Goal: Task Accomplishment & Management: Manage account settings

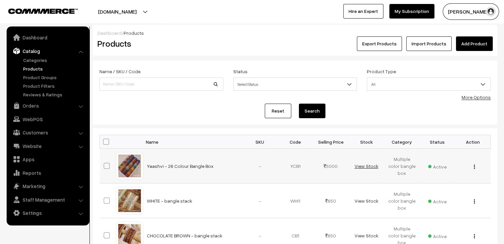
click at [368, 164] on link "View Stock" at bounding box center [366, 166] width 24 height 6
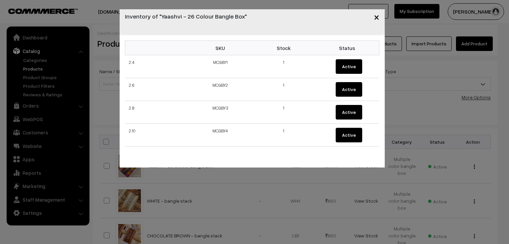
click at [366, 182] on div "× Inventory of "Yaashvi - 26 Colour Bangle Box" SKU Stock Status 2.4 MCGBY1 1 A…" at bounding box center [254, 122] width 509 height 244
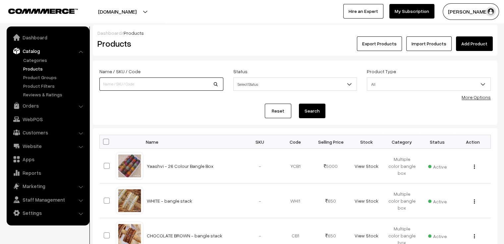
click at [163, 84] on input at bounding box center [161, 84] width 124 height 13
click at [163, 84] on input "Raindrop bangle Box (PREMIUM)" at bounding box center [161, 84] width 124 height 13
type input "Raindrop bangle Box"
click at [299, 104] on button "Search" at bounding box center [312, 111] width 27 height 15
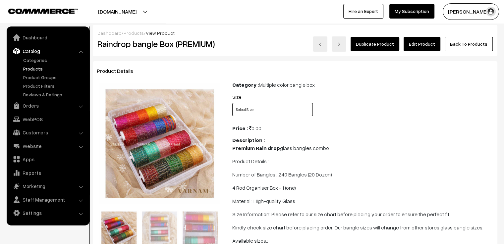
click at [291, 107] on select "Select Size 2.4 2.6 2.8 2.10" at bounding box center [272, 109] width 81 height 13
select select "RBB2_5EC"
click at [232, 103] on select "Select Size 2.4 2.6 2.8 2.10" at bounding box center [272, 109] width 81 height 13
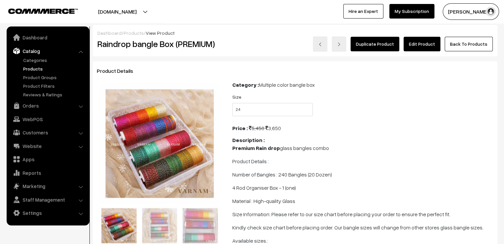
click at [477, 46] on link "Back To Products" at bounding box center [469, 44] width 48 height 15
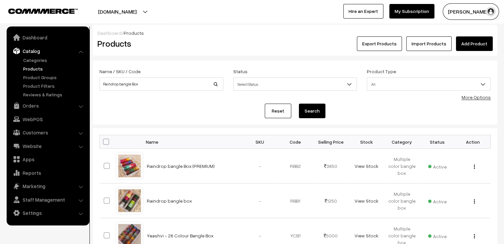
scroll to position [66, 0]
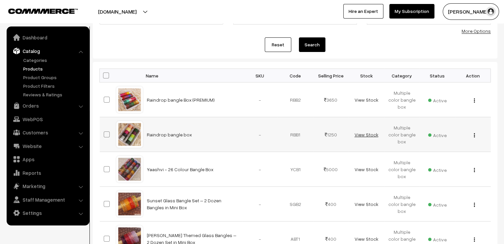
click at [370, 134] on link "View Stock" at bounding box center [366, 135] width 24 height 6
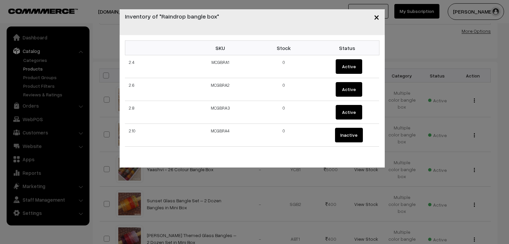
click at [381, 172] on div "× Inventory of "Raindrop bangle box" SKU Stock Status 2.4 MCGBRA1 0 Active 2.6 …" at bounding box center [254, 122] width 509 height 244
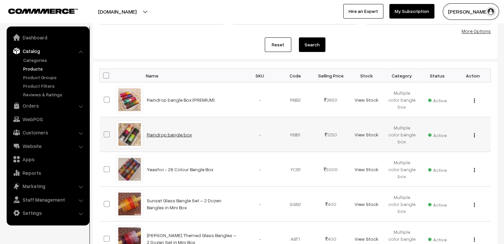
click at [181, 135] on link "Raindrop bangle box" at bounding box center [169, 135] width 45 height 6
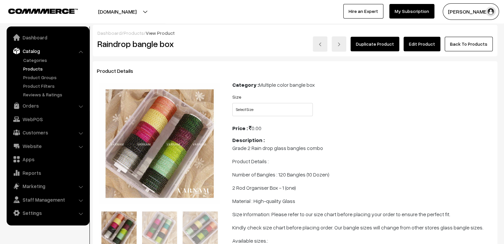
click at [426, 45] on link "Edit Product" at bounding box center [422, 44] width 37 height 15
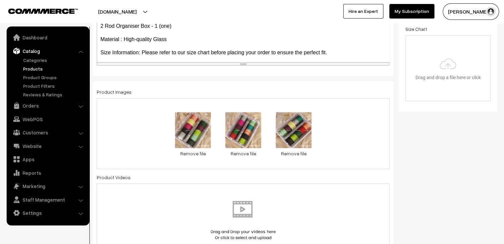
scroll to position [232, 0]
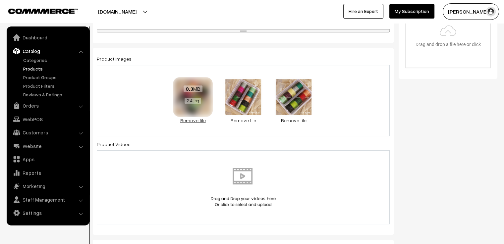
click at [197, 121] on link "Remove file" at bounding box center [193, 120] width 40 height 7
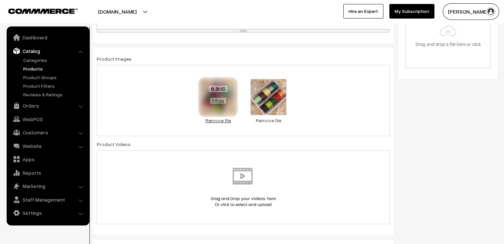
click at [215, 122] on link "Remove file" at bounding box center [218, 120] width 40 height 7
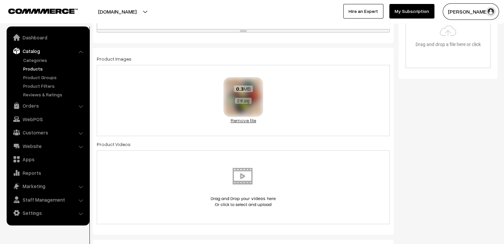
click at [238, 123] on link "Remove file" at bounding box center [243, 120] width 40 height 7
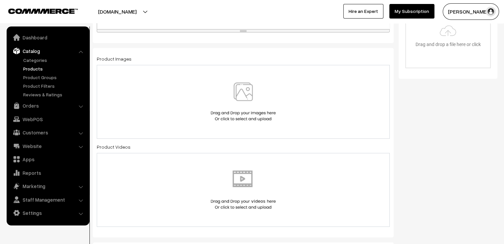
click at [223, 116] on img at bounding box center [243, 102] width 68 height 39
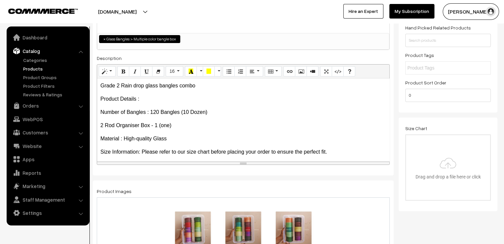
scroll to position [0, 0]
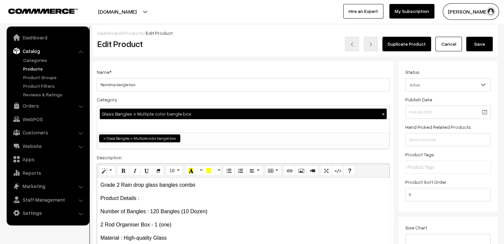
click at [483, 41] on button "Save" at bounding box center [479, 44] width 27 height 15
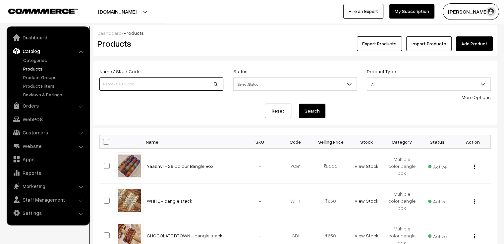
click at [157, 87] on input at bounding box center [161, 84] width 124 height 13
type input "Raindrop bangle box"
click at [313, 110] on button "Search" at bounding box center [312, 111] width 27 height 15
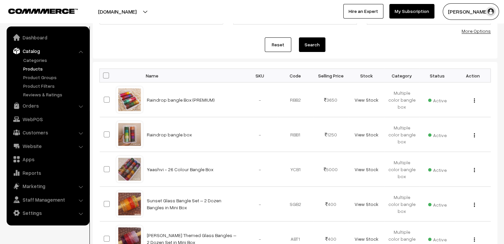
scroll to position [99, 0]
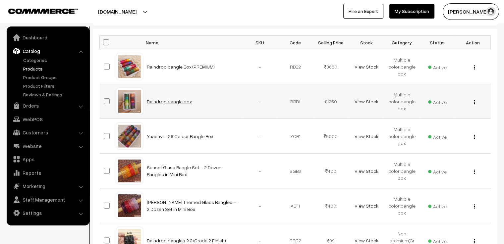
click at [163, 100] on link "Raindrop bangle box" at bounding box center [169, 102] width 45 height 6
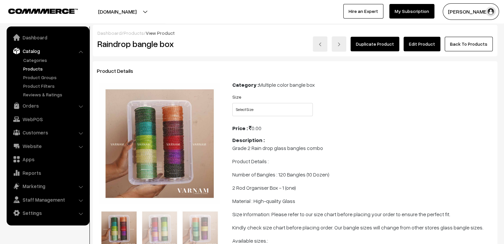
click at [425, 45] on link "Edit Product" at bounding box center [422, 44] width 37 height 15
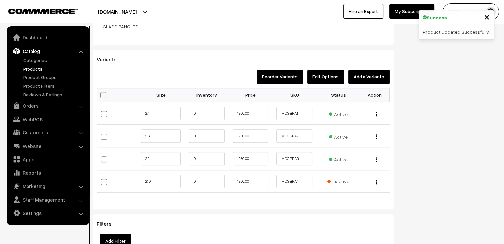
scroll to position [596, 0]
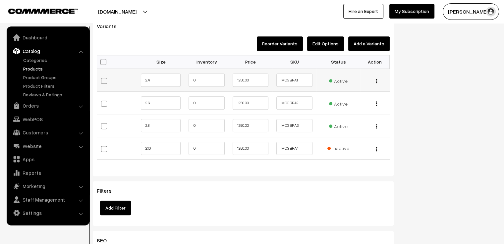
click at [379, 77] on div "Edit Change to Bulk Price Delete" at bounding box center [374, 80] width 21 height 7
click at [377, 79] on img "button" at bounding box center [376, 81] width 1 height 4
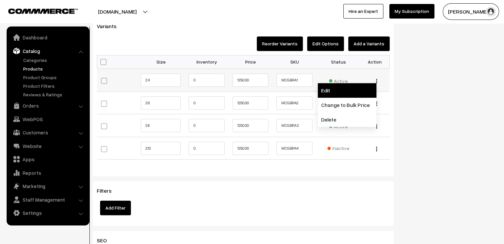
click at [358, 84] on link "Edit" at bounding box center [347, 90] width 59 height 15
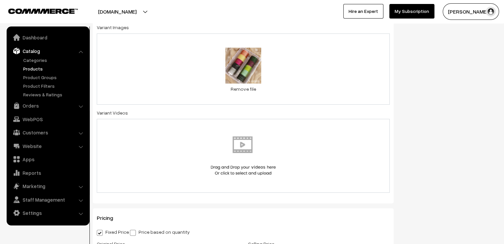
scroll to position [282, 0]
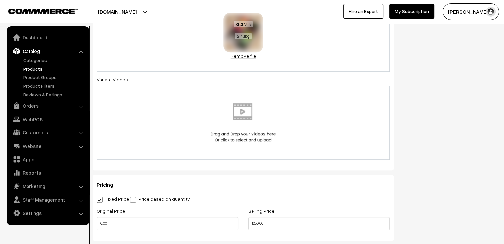
click at [244, 58] on link "Remove file" at bounding box center [243, 55] width 40 height 7
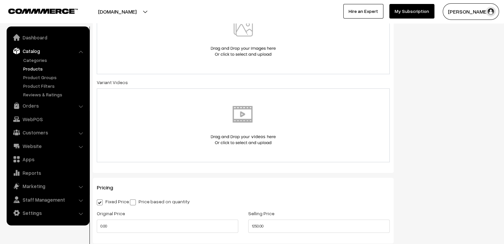
click at [243, 49] on img at bounding box center [243, 37] width 68 height 39
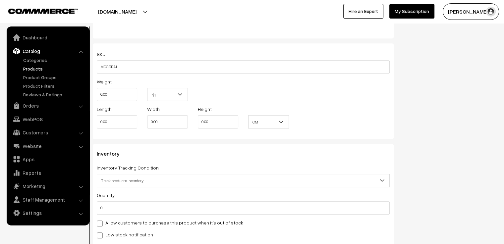
scroll to position [653, 0]
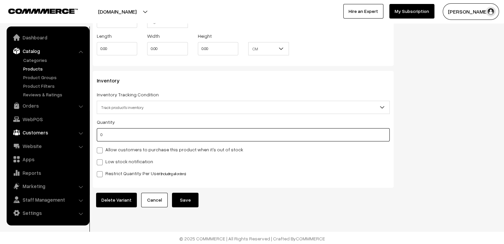
drag, startPoint x: 101, startPoint y: 131, endPoint x: 83, endPoint y: 132, distance: 18.6
type input "2"
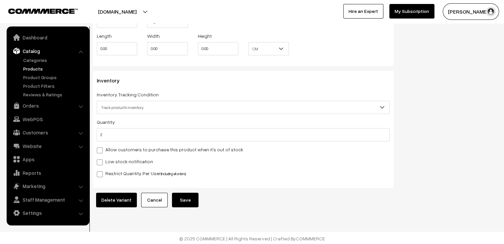
click at [181, 196] on button "Save" at bounding box center [185, 200] width 27 height 15
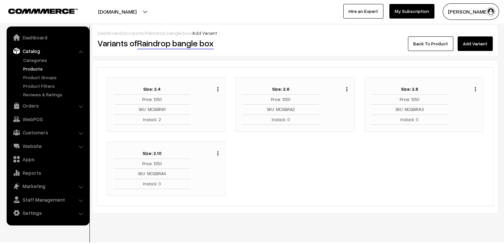
drag, startPoint x: 346, startPoint y: 88, endPoint x: 345, endPoint y: 92, distance: 4.0
click at [346, 88] on img "button" at bounding box center [346, 89] width 1 height 4
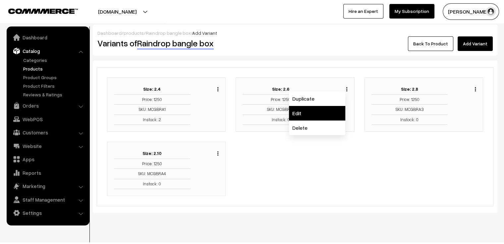
click at [319, 115] on link "Edit" at bounding box center [317, 113] width 56 height 15
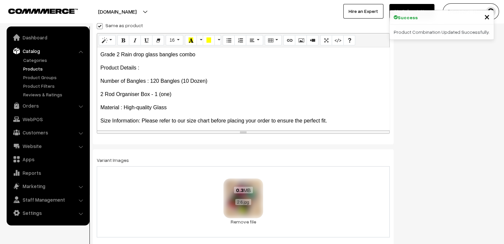
scroll to position [116, 0]
click at [248, 221] on link "Remove file" at bounding box center [243, 221] width 40 height 7
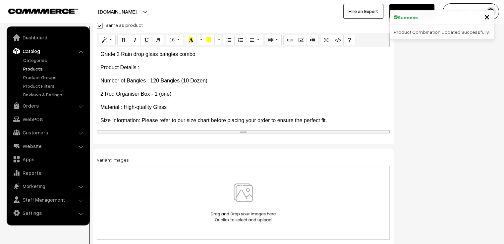
click at [245, 203] on img at bounding box center [243, 203] width 68 height 39
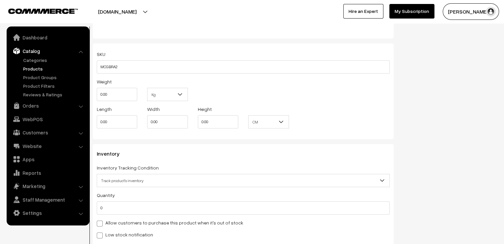
scroll to position [613, 0]
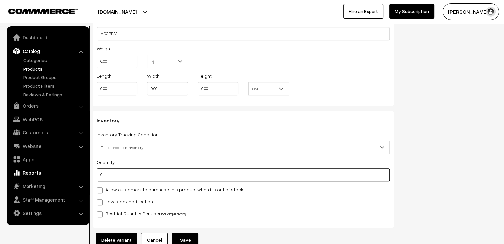
drag, startPoint x: 97, startPoint y: 168, endPoint x: 83, endPoint y: 168, distance: 13.6
type input "3"
click at [184, 233] on button "Save" at bounding box center [185, 240] width 27 height 15
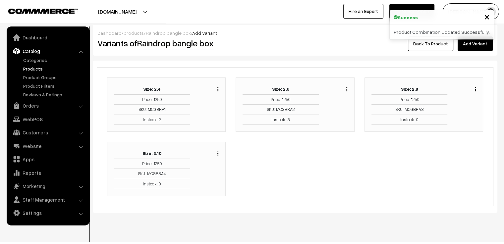
click at [476, 89] on img "button" at bounding box center [475, 89] width 1 height 4
click at [453, 111] on link "Edit" at bounding box center [446, 113] width 56 height 15
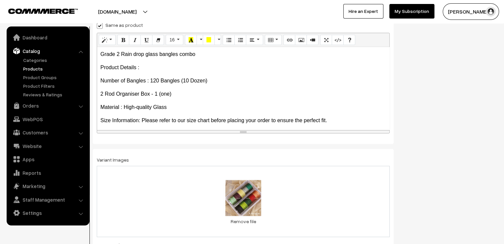
scroll to position [182, 0]
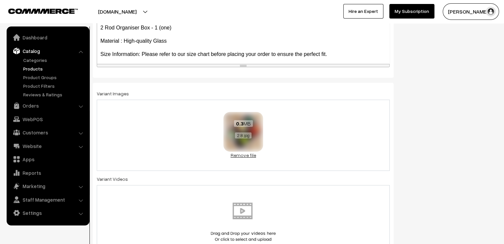
click at [248, 156] on link "Remove file" at bounding box center [243, 155] width 40 height 7
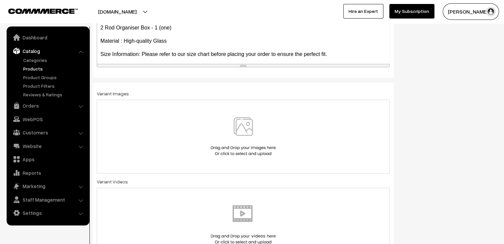
click at [241, 149] on img at bounding box center [243, 136] width 68 height 39
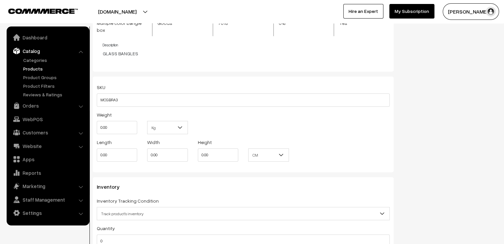
scroll to position [646, 0]
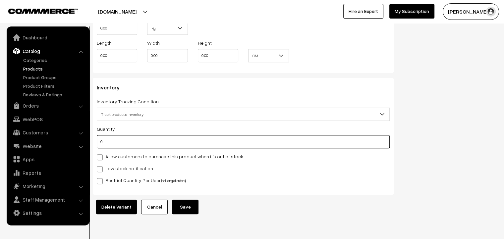
drag, startPoint x: 120, startPoint y: 140, endPoint x: 95, endPoint y: 140, distance: 24.9
click at [95, 140] on div "Inventory Inventory Tracking Condition Don't track inventory Track product's in…" at bounding box center [243, 136] width 301 height 117
type input "3"
click at [184, 202] on button "Save" at bounding box center [185, 207] width 27 height 15
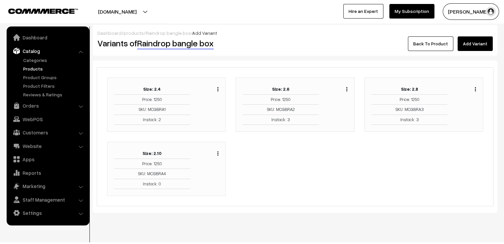
click at [422, 46] on link "Back To Product" at bounding box center [430, 43] width 45 height 15
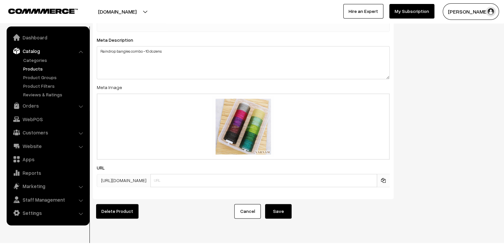
scroll to position [938, 0]
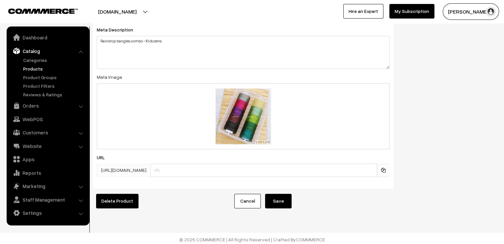
click at [285, 197] on button "Save" at bounding box center [278, 201] width 27 height 15
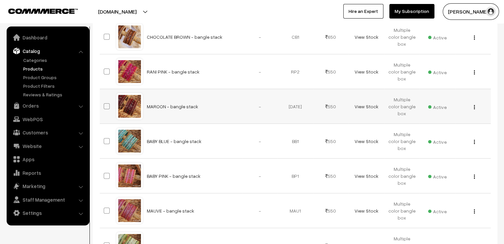
scroll to position [335, 0]
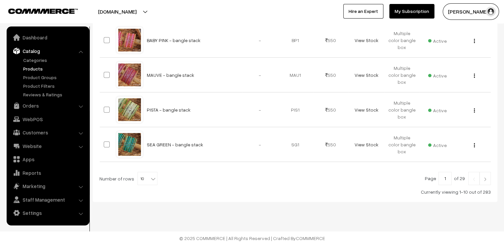
click at [483, 178] on img at bounding box center [485, 179] width 6 height 4
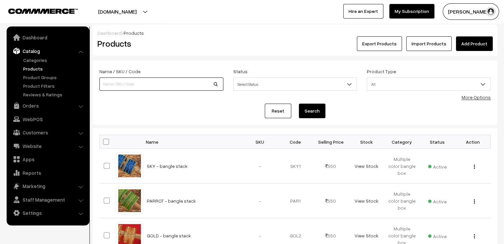
click at [168, 86] on input at bounding box center [161, 84] width 124 height 13
type input "Raindrop bangle box"
click at [316, 113] on button "Search" at bounding box center [312, 111] width 27 height 15
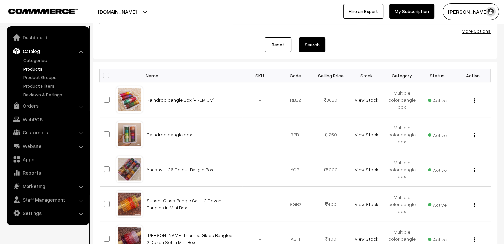
scroll to position [99, 0]
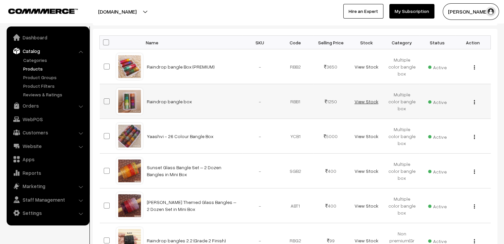
click at [370, 102] on link "View Stock" at bounding box center [366, 102] width 24 height 6
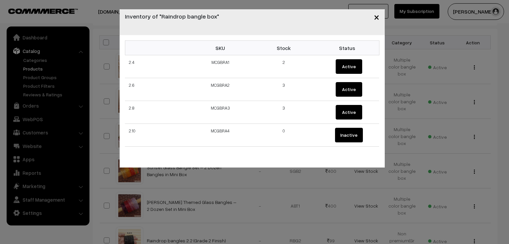
click at [404, 109] on div "× Inventory of "Raindrop bangle box" SKU Stock Status 2.4 MCGBRA1 2 Active 2.6 …" at bounding box center [254, 122] width 509 height 244
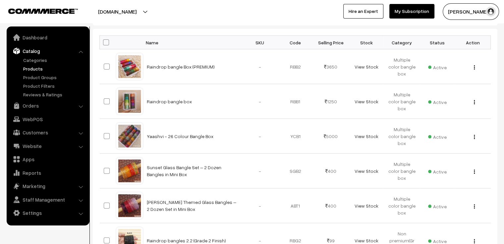
scroll to position [335, 0]
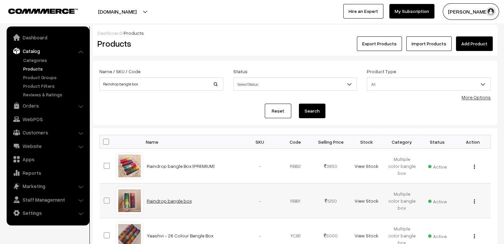
click at [160, 200] on link "Raindrop bangle box" at bounding box center [169, 201] width 45 height 6
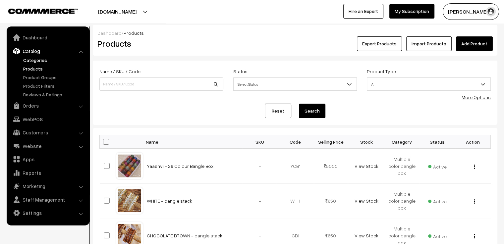
click at [37, 60] on link "Categories" at bounding box center [55, 60] width 66 height 7
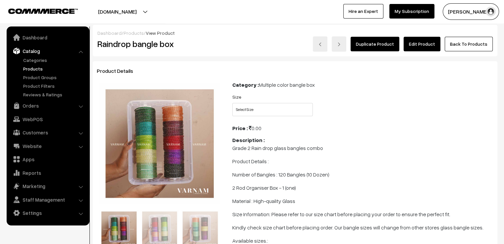
click at [427, 37] on link "Edit Product" at bounding box center [422, 44] width 37 height 15
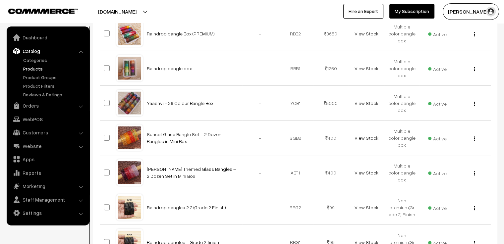
scroll to position [166, 0]
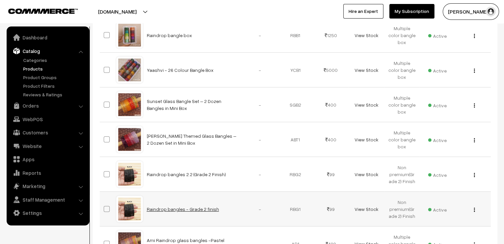
click at [186, 207] on link "Raindrop bangles - Grade 2 finish" at bounding box center [183, 209] width 72 height 6
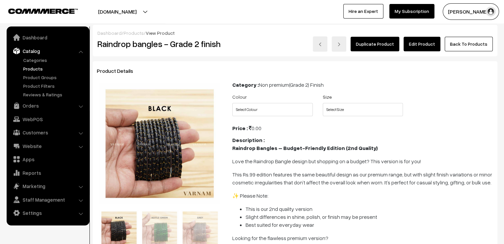
click at [420, 45] on link "Edit Product" at bounding box center [422, 44] width 37 height 15
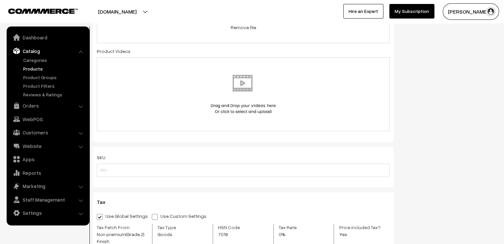
scroll to position [729, 0]
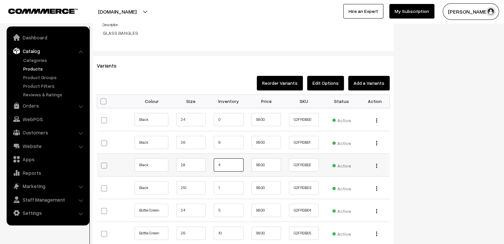
drag, startPoint x: 221, startPoint y: 163, endPoint x: 208, endPoint y: 165, distance: 13.4
click at [208, 165] on tr "Black 2.8 4 99.00 G2FRDB02 Active" at bounding box center [243, 165] width 293 height 23
type input "1"
click at [216, 145] on input "9" at bounding box center [229, 142] width 30 height 13
drag, startPoint x: 227, startPoint y: 142, endPoint x: 215, endPoint y: 142, distance: 11.3
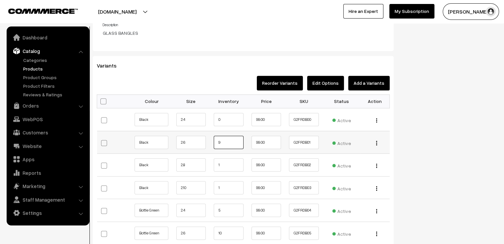
click at [215, 142] on input "9" at bounding box center [229, 142] width 30 height 13
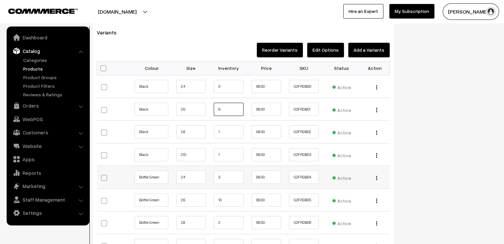
type input "6"
click at [223, 177] on input "5" at bounding box center [229, 177] width 30 height 13
drag, startPoint x: 223, startPoint y: 177, endPoint x: 211, endPoint y: 177, distance: 12.3
click at [211, 177] on td "5" at bounding box center [229, 177] width 38 height 23
type input "3"
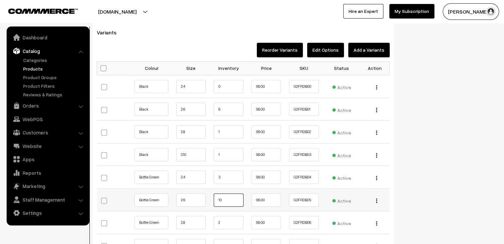
drag, startPoint x: 225, startPoint y: 200, endPoint x: 212, endPoint y: 198, distance: 12.7
click at [212, 198] on td "10" at bounding box center [229, 200] width 38 height 23
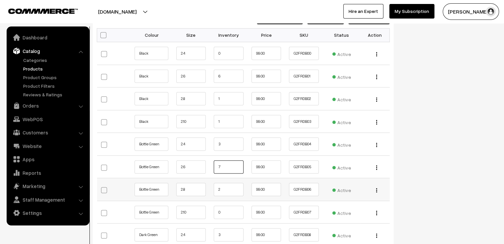
type input "7"
click at [226, 188] on input "2" at bounding box center [229, 189] width 30 height 13
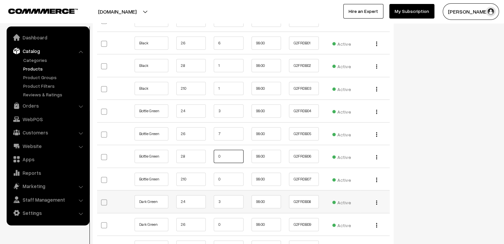
type input "0"
click at [225, 201] on input "3" at bounding box center [229, 201] width 30 height 13
drag, startPoint x: 225, startPoint y: 200, endPoint x: 210, endPoint y: 201, distance: 15.3
click at [210, 201] on td "3" at bounding box center [229, 202] width 38 height 23
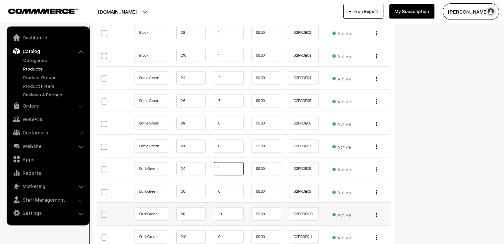
type input "1"
click at [232, 213] on input "13" at bounding box center [229, 213] width 30 height 13
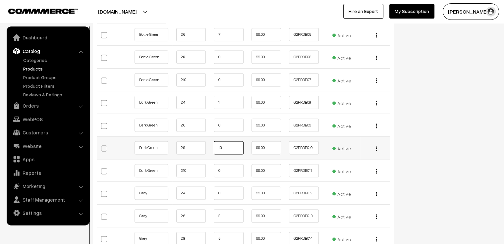
scroll to position [961, 0]
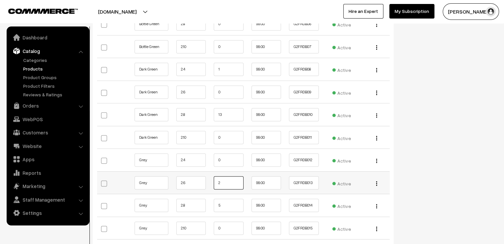
click at [224, 181] on input "2" at bounding box center [229, 182] width 30 height 13
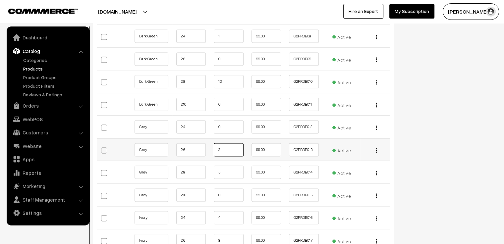
scroll to position [1027, 0]
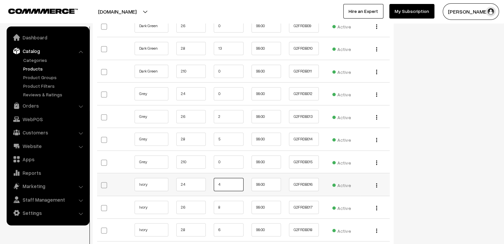
click at [226, 184] on input "4" at bounding box center [229, 184] width 30 height 13
drag, startPoint x: 226, startPoint y: 183, endPoint x: 213, endPoint y: 183, distance: 12.9
click at [213, 183] on td "4" at bounding box center [229, 184] width 38 height 23
type input "1"
drag, startPoint x: 227, startPoint y: 207, endPoint x: 213, endPoint y: 207, distance: 14.3
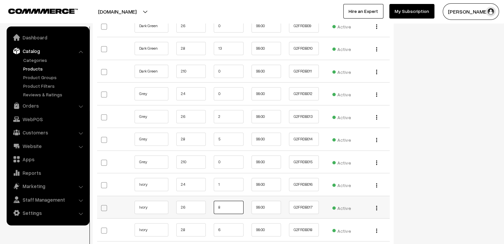
click at [213, 207] on td "8" at bounding box center [229, 207] width 38 height 23
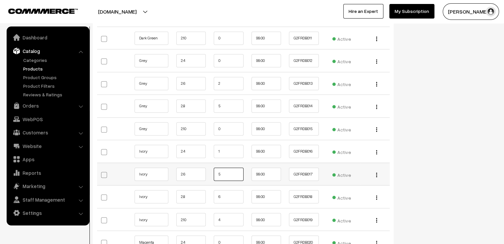
scroll to position [1094, 0]
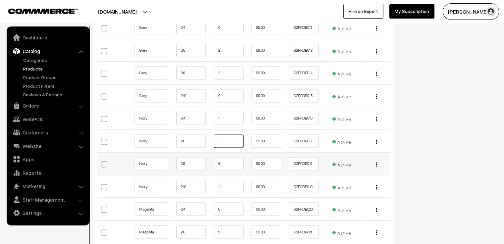
type input "5"
drag, startPoint x: 225, startPoint y: 162, endPoint x: 204, endPoint y: 162, distance: 20.5
click at [204, 162] on tr "Ivory 2.8 6 99.00 G2FRDB018 Active" at bounding box center [243, 163] width 293 height 23
type input "3"
click at [228, 208] on input "0" at bounding box center [229, 208] width 30 height 13
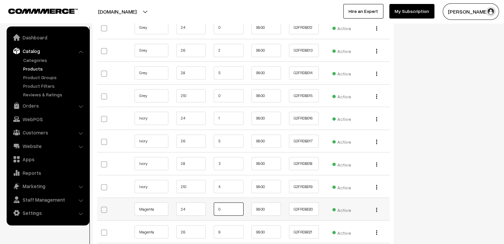
scroll to position [1127, 0]
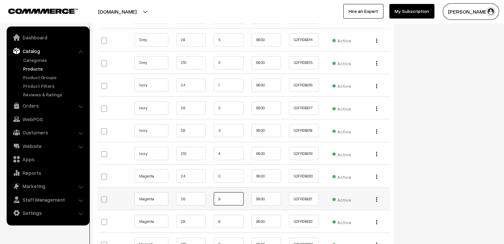
drag, startPoint x: 228, startPoint y: 197, endPoint x: 215, endPoint y: 198, distance: 12.7
click at [215, 198] on input "9" at bounding box center [229, 198] width 30 height 13
drag, startPoint x: 223, startPoint y: 198, endPoint x: 215, endPoint y: 198, distance: 8.0
click at [215, 198] on input "5" at bounding box center [229, 198] width 30 height 13
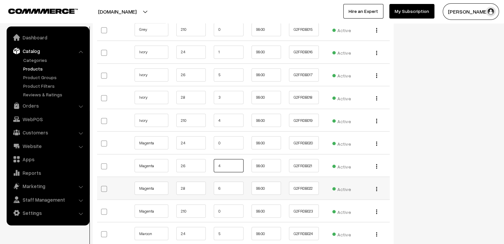
type input "4"
drag, startPoint x: 223, startPoint y: 188, endPoint x: 211, endPoint y: 191, distance: 12.5
click at [211, 191] on td "6" at bounding box center [229, 188] width 38 height 23
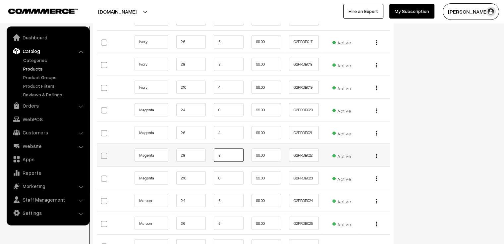
scroll to position [1226, 0]
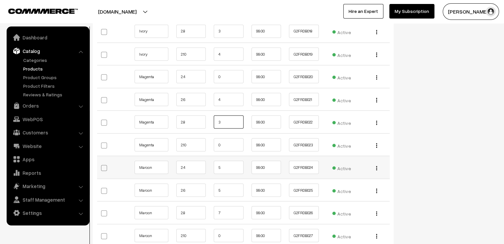
type input "3"
drag, startPoint x: 226, startPoint y: 167, endPoint x: 210, endPoint y: 167, distance: 15.6
click at [210, 167] on td "5" at bounding box center [229, 167] width 38 height 23
type input "2"
drag, startPoint x: 223, startPoint y: 189, endPoint x: 204, endPoint y: 189, distance: 18.6
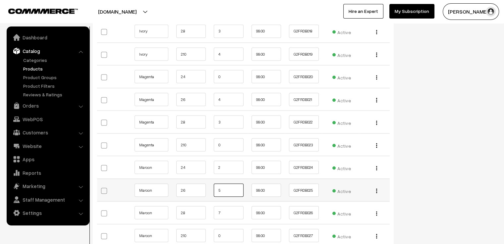
click at [204, 189] on tr "Maroon 2.6 5 99.00 G2FRDB025 Edit" at bounding box center [243, 190] width 293 height 23
type input "2"
drag, startPoint x: 227, startPoint y: 211, endPoint x: 213, endPoint y: 211, distance: 14.6
click at [213, 211] on td "7" at bounding box center [229, 212] width 38 height 23
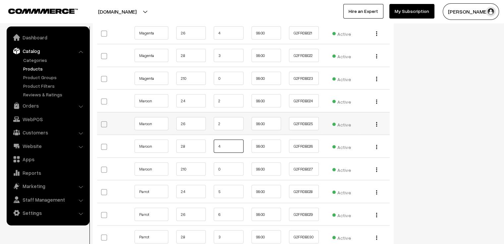
scroll to position [1325, 0]
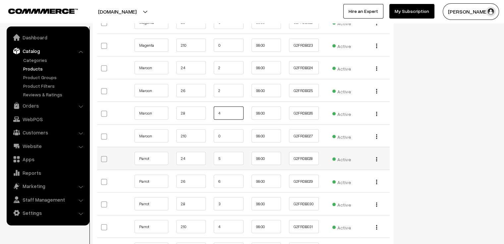
type input "4"
click at [230, 157] on input "5" at bounding box center [229, 158] width 30 height 13
type input "2"
drag, startPoint x: 227, startPoint y: 179, endPoint x: 209, endPoint y: 179, distance: 17.9
click at [209, 179] on tr "Parrot 2.6 6 99.00 G2FRDB029 Edit" at bounding box center [243, 181] width 293 height 23
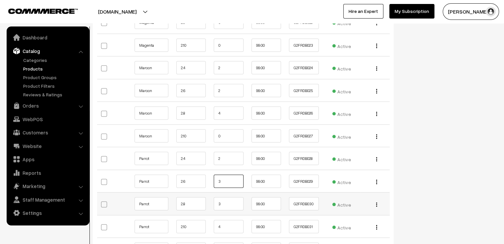
type input "3"
click at [224, 202] on input "3" at bounding box center [229, 203] width 30 height 13
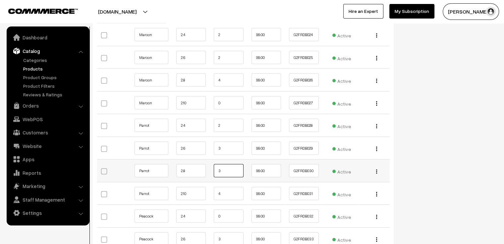
scroll to position [1392, 0]
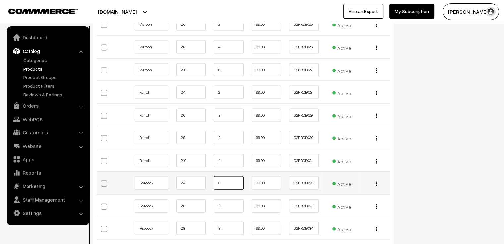
click at [229, 182] on input "0" at bounding box center [229, 183] width 30 height 13
click at [230, 202] on input "3" at bounding box center [229, 205] width 30 height 13
drag, startPoint x: 228, startPoint y: 203, endPoint x: 208, endPoint y: 203, distance: 19.2
click at [208, 203] on tr "Peacock 2.6 3 99.00 G2FRDB033 Edit" at bounding box center [243, 206] width 293 height 23
type input "0"
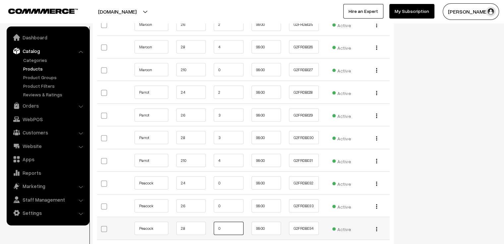
drag, startPoint x: 222, startPoint y: 224, endPoint x: 215, endPoint y: 224, distance: 7.3
click at [215, 224] on input "0" at bounding box center [229, 228] width 30 height 13
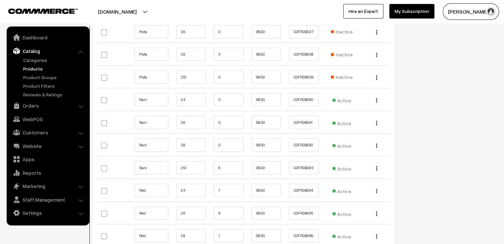
scroll to position [1690, 0]
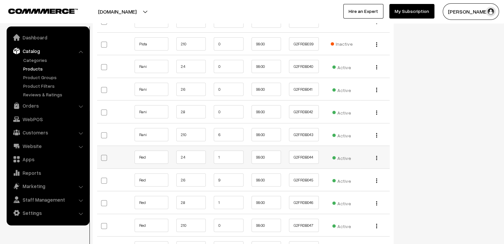
type input "0"
drag, startPoint x: 230, startPoint y: 157, endPoint x: 211, endPoint y: 157, distance: 19.2
click at [211, 157] on td "1" at bounding box center [229, 157] width 38 height 23
type input "0"
drag, startPoint x: 228, startPoint y: 177, endPoint x: 202, endPoint y: 175, distance: 26.3
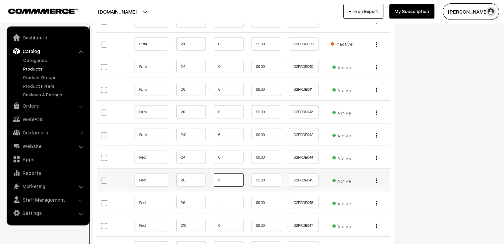
click at [202, 175] on tr "Red 2.6 9 99.00 G2FRDB045 Active" at bounding box center [243, 180] width 293 height 23
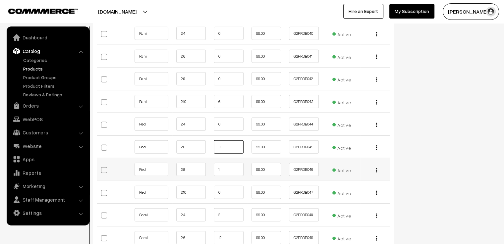
scroll to position [1756, 0]
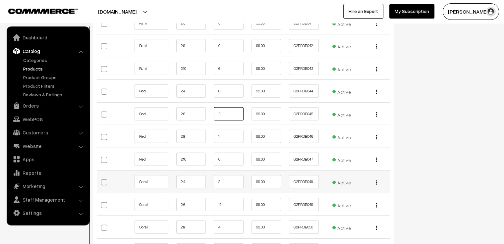
type input "3"
click at [227, 180] on input "2" at bounding box center [229, 181] width 30 height 13
type input "2"
type input "0"
drag, startPoint x: 225, startPoint y: 201, endPoint x: 211, endPoint y: 203, distance: 13.4
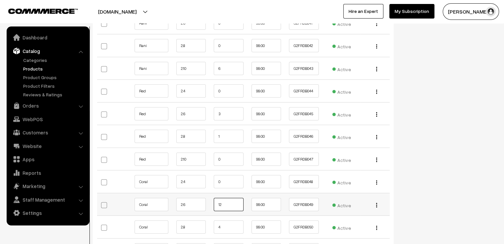
click at [211, 203] on td "12" at bounding box center [229, 204] width 38 height 23
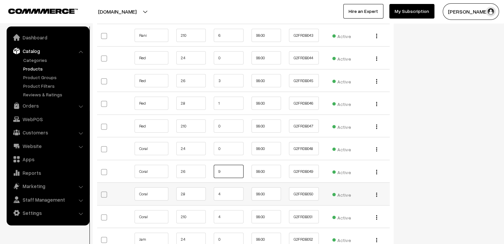
type input "9"
drag, startPoint x: 227, startPoint y: 190, endPoint x: 210, endPoint y: 191, distance: 17.3
click at [210, 191] on td "4" at bounding box center [229, 194] width 38 height 23
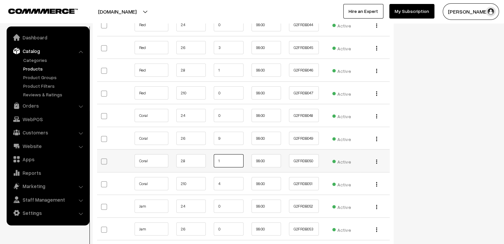
scroll to position [1856, 0]
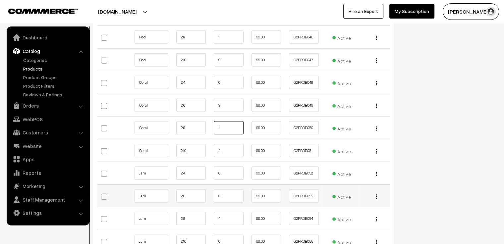
type input "1"
click at [227, 191] on input "0" at bounding box center [229, 196] width 30 height 13
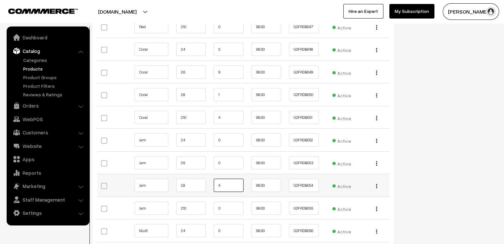
drag, startPoint x: 227, startPoint y: 182, endPoint x: 208, endPoint y: 181, distance: 19.6
click at [208, 181] on tr "Jam 2.8 4 99.00 G2FRDB054 Active" at bounding box center [243, 185] width 293 height 23
type input "1"
click at [226, 205] on input "0" at bounding box center [229, 208] width 30 height 13
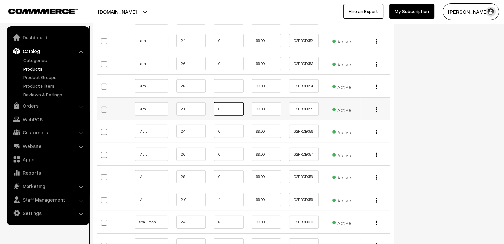
scroll to position [2021, 0]
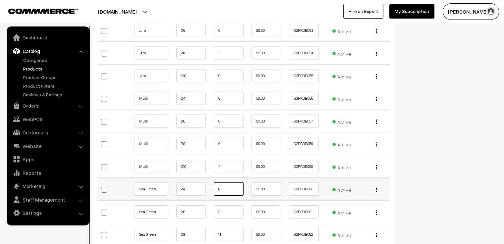
drag, startPoint x: 225, startPoint y: 187, endPoint x: 211, endPoint y: 188, distance: 14.3
click at [211, 188] on td "8" at bounding box center [229, 189] width 38 height 23
type input "5"
drag, startPoint x: 227, startPoint y: 209, endPoint x: 208, endPoint y: 208, distance: 18.6
click at [208, 208] on tr "Sea Green 2.6 21 99.00 G2FRDB061" at bounding box center [243, 211] width 293 height 23
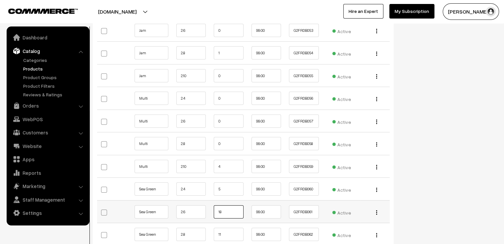
scroll to position [2054, 0]
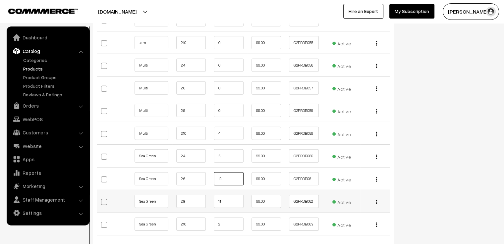
type input "18"
drag, startPoint x: 227, startPoint y: 196, endPoint x: 210, endPoint y: 197, distance: 17.2
click at [210, 197] on td "11" at bounding box center [229, 201] width 38 height 23
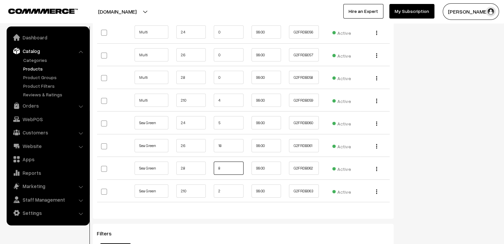
type input "8"
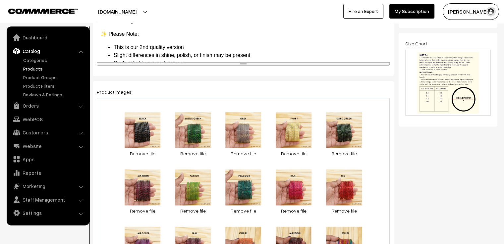
scroll to position [0, 0]
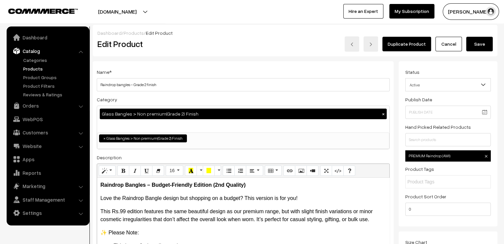
click at [478, 45] on button "Save" at bounding box center [479, 44] width 27 height 15
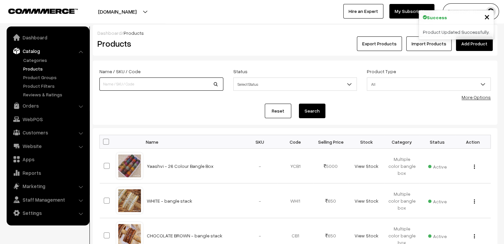
click at [149, 88] on input at bounding box center [161, 84] width 124 height 13
type input "aju"
click at [299, 104] on button "Search" at bounding box center [312, 111] width 27 height 15
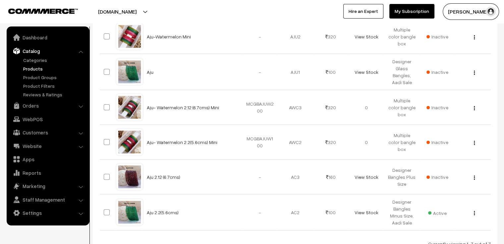
scroll to position [199, 0]
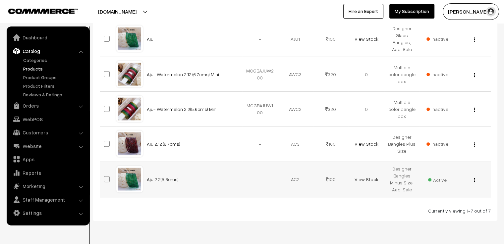
click at [475, 180] on div "View Edit Delete" at bounding box center [473, 179] width 28 height 7
click at [475, 180] on img "button" at bounding box center [474, 180] width 1 height 4
click at [106, 178] on span at bounding box center [107, 179] width 6 height 6
click at [105, 177] on input "checkbox" at bounding box center [102, 175] width 4 height 4
checkbox input "true"
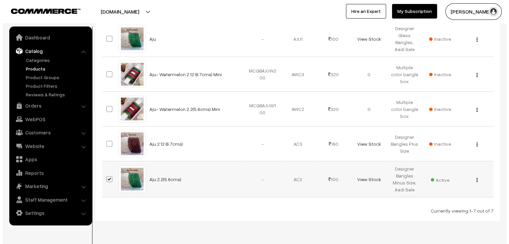
scroll to position [0, 0]
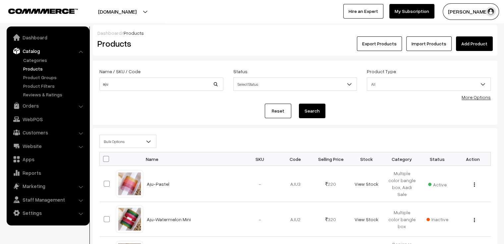
click at [133, 142] on span "Bulk Options" at bounding box center [128, 142] width 56 height 12
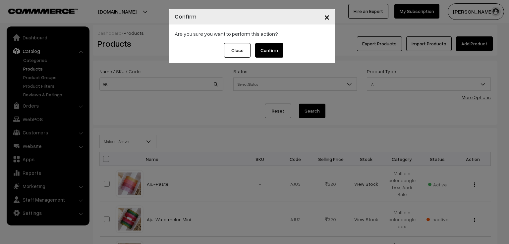
click at [327, 15] on span "×" at bounding box center [327, 17] width 6 height 12
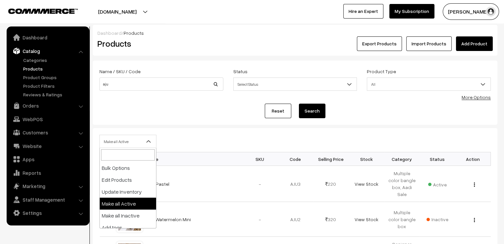
click at [127, 138] on span "Make all Active" at bounding box center [128, 142] width 56 height 12
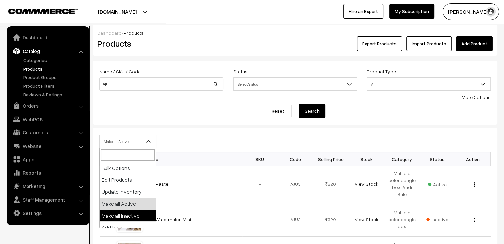
select select "inactive"
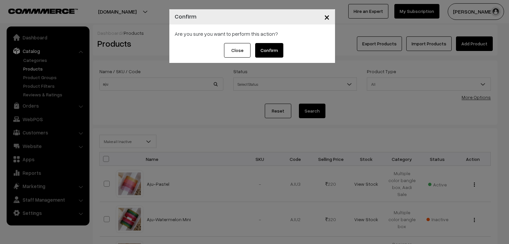
click at [270, 50] on button "Confirm" at bounding box center [269, 50] width 28 height 15
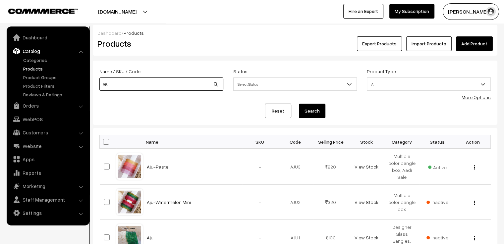
drag, startPoint x: 119, startPoint y: 85, endPoint x: 100, endPoint y: 84, distance: 18.9
click at [100, 84] on input "aju" at bounding box center [161, 84] width 124 height 13
click at [136, 110] on div "Reset Search" at bounding box center [294, 111] width 391 height 15
click at [130, 84] on input at bounding box center [161, 84] width 124 height 13
type input "riva"
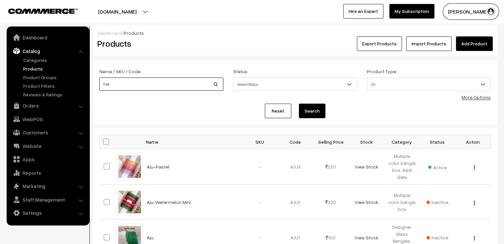
click at [299, 104] on button "Search" at bounding box center [312, 111] width 27 height 15
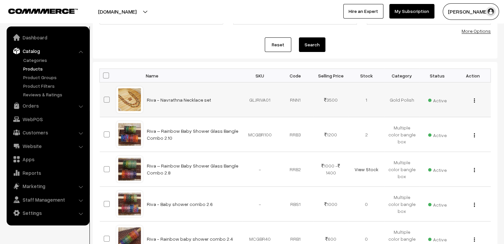
scroll to position [99, 0]
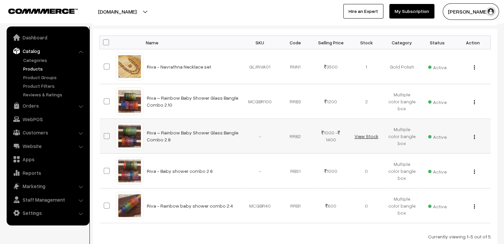
click at [360, 136] on link "View Stock" at bounding box center [366, 137] width 24 height 6
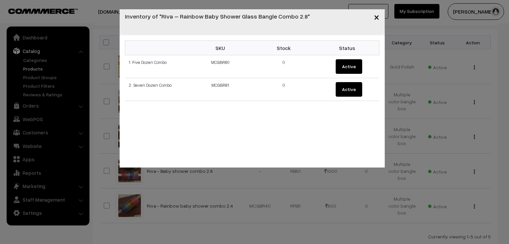
click at [375, 15] on span "×" at bounding box center [377, 17] width 6 height 12
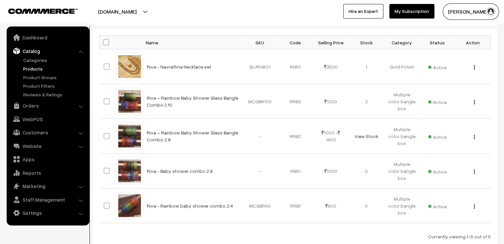
click at [203, 18] on div at bounding box center [125, 11] width 246 height 17
click at [202, 18] on div at bounding box center [125, 11] width 246 height 17
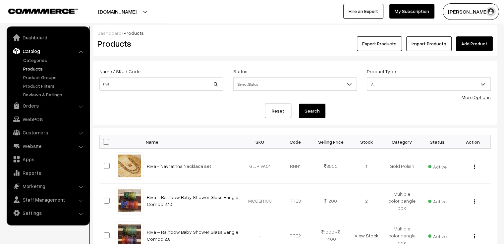
click at [199, 42] on h2 "Products" at bounding box center [159, 43] width 125 height 10
click at [136, 96] on div "Name / SKU / Code riva Status Select Status Active Inactive Select Status Produ…" at bounding box center [294, 82] width 401 height 30
click at [135, 88] on input "riva" at bounding box center [161, 84] width 124 height 13
click at [232, 105] on div "Reset Search" at bounding box center [294, 111] width 391 height 15
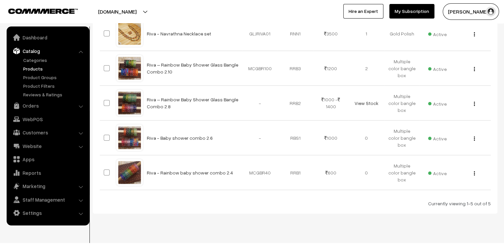
scroll to position [144, 0]
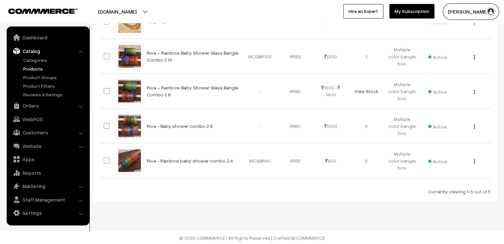
click at [224, 192] on div "Currently viewing 1-5 out of 5" at bounding box center [294, 191] width 391 height 7
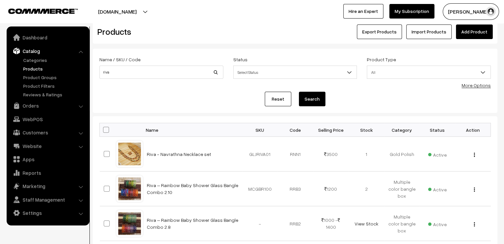
scroll to position [0, 0]
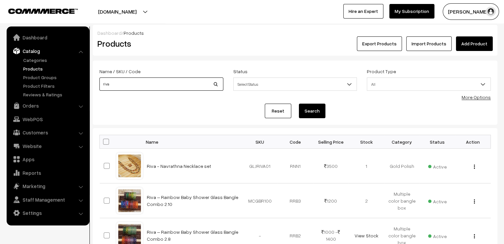
click at [151, 85] on input "riva" at bounding box center [161, 84] width 124 height 13
type input "r"
type input "maroom"
click at [299, 104] on button "Search" at bounding box center [312, 111] width 27 height 15
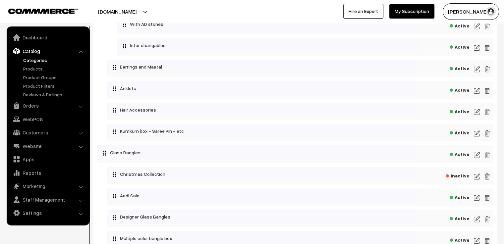
scroll to position [331, 0]
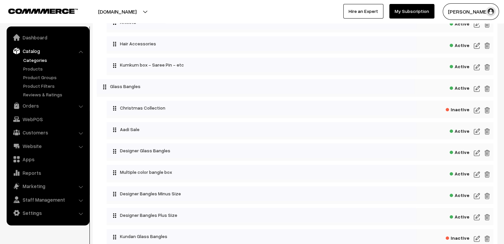
click at [478, 133] on img at bounding box center [477, 132] width 6 height 8
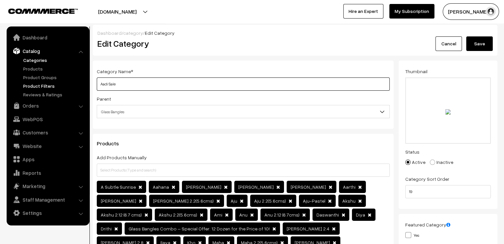
drag, startPoint x: 109, startPoint y: 84, endPoint x: 87, endPoint y: 85, distance: 21.9
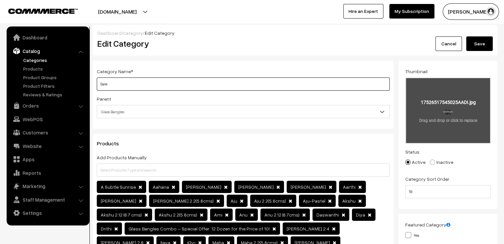
type input "Sale"
click at [451, 125] on input "file" at bounding box center [448, 110] width 84 height 65
click at [458, 121] on input "file" at bounding box center [448, 110] width 84 height 65
type input "C:\fakepath\1.jpg"
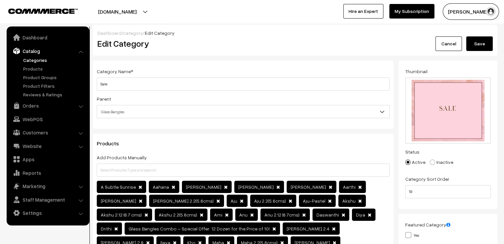
click at [473, 45] on button "Save" at bounding box center [479, 43] width 27 height 15
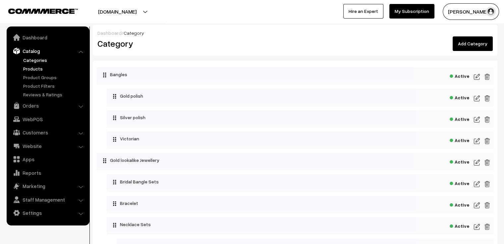
click at [33, 65] on link "Products" at bounding box center [55, 68] width 66 height 7
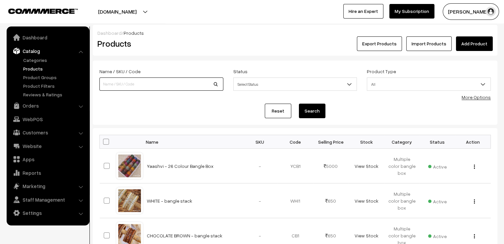
click at [134, 84] on input at bounding box center [161, 84] width 124 height 13
type input "diya"
click at [299, 104] on button "Search" at bounding box center [312, 111] width 27 height 15
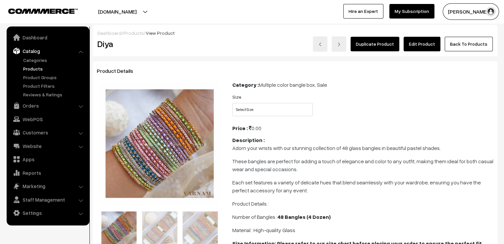
click at [427, 45] on link "Edit Product" at bounding box center [422, 44] width 37 height 15
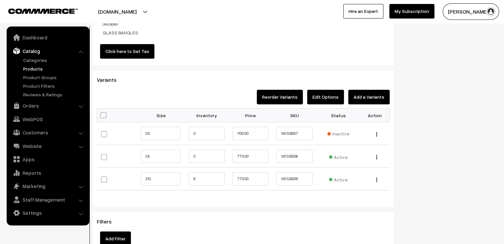
scroll to position [596, 0]
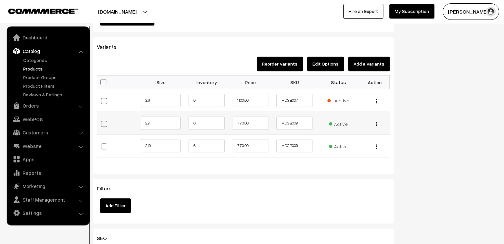
click at [377, 124] on div "Edit Change to Bulk Price Delete" at bounding box center [374, 123] width 21 height 7
click at [376, 124] on button "button" at bounding box center [377, 123] width 2 height 5
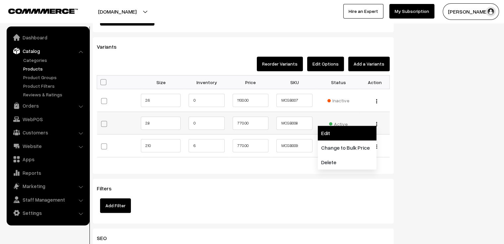
click at [369, 137] on link "Edit" at bounding box center [347, 133] width 59 height 15
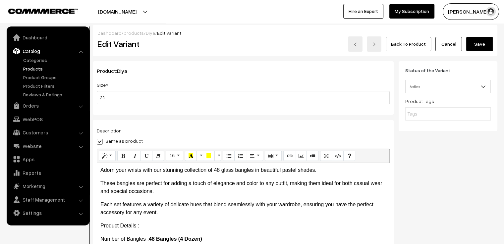
click at [450, 43] on link "Cancel" at bounding box center [448, 44] width 27 height 15
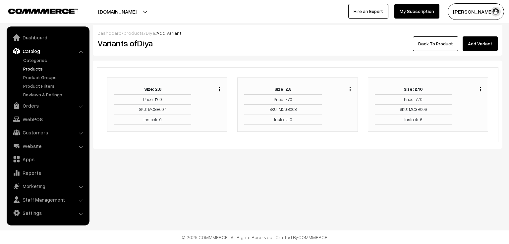
click at [436, 41] on link "Back To Product" at bounding box center [435, 43] width 45 height 15
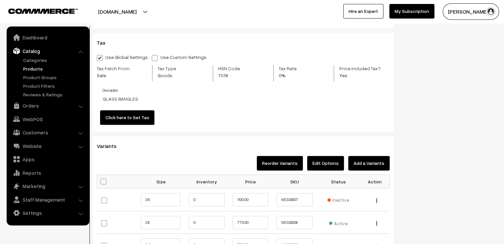
scroll to position [630, 0]
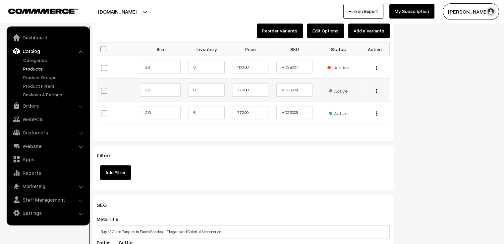
click at [106, 90] on span at bounding box center [104, 91] width 6 height 6
click at [106, 90] on input "checkbox" at bounding box center [107, 90] width 4 height 4
checkbox input "true"
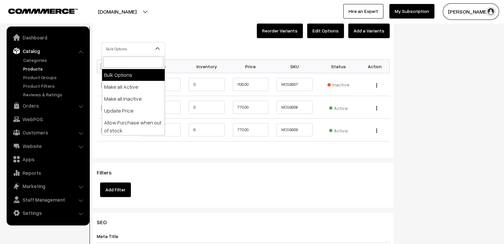
click at [115, 49] on span "Bulk Options" at bounding box center [133, 49] width 63 height 12
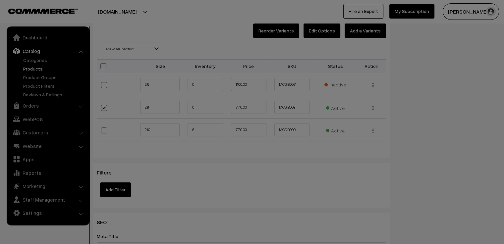
select select "inactive"
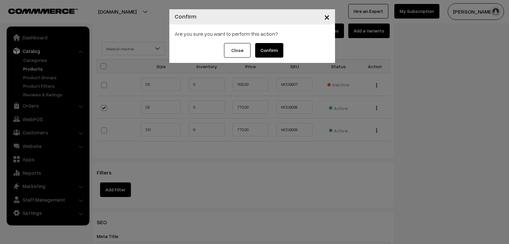
click at [263, 48] on button "Confirm" at bounding box center [269, 50] width 28 height 15
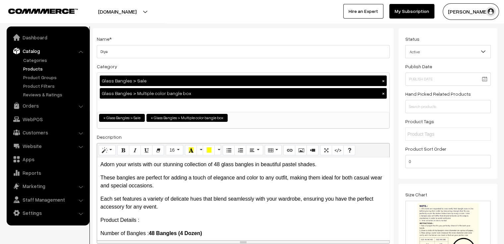
scroll to position [0, 0]
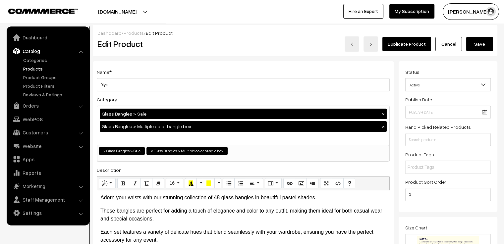
click at [480, 46] on button "Save" at bounding box center [479, 44] width 27 height 15
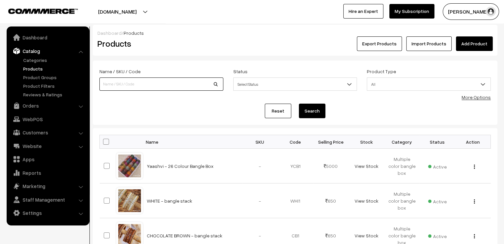
click at [156, 83] on input at bounding box center [161, 84] width 124 height 13
type input "diya"
click at [299, 104] on button "Search" at bounding box center [312, 111] width 27 height 15
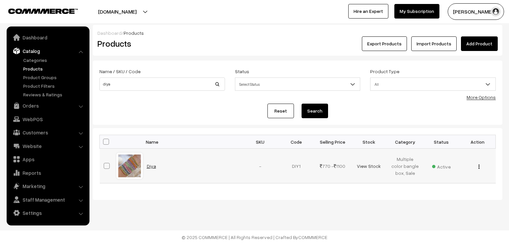
click at [153, 165] on link "Diya" at bounding box center [151, 166] width 9 height 6
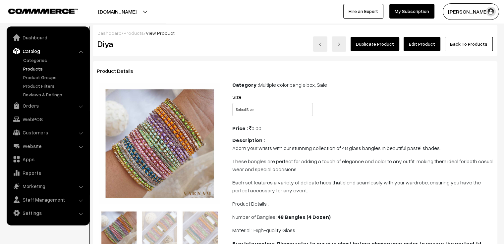
click at [426, 47] on link "Edit Product" at bounding box center [422, 44] width 37 height 15
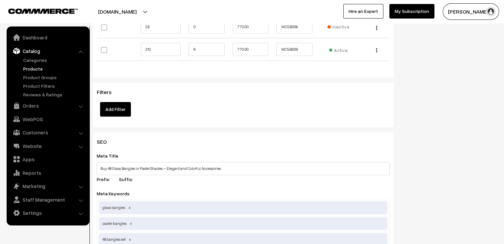
scroll to position [697, 0]
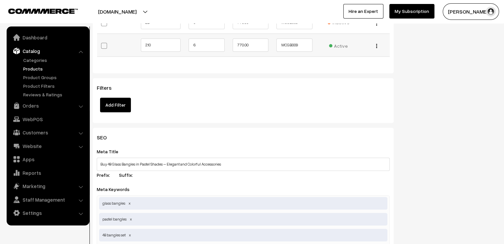
click at [375, 44] on div "Edit Change to Bulk Price Delete" at bounding box center [374, 45] width 21 height 7
click at [377, 45] on img "button" at bounding box center [376, 46] width 1 height 4
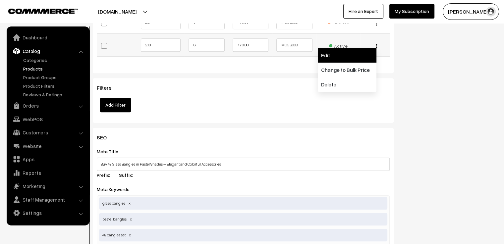
click at [370, 56] on link "Edit" at bounding box center [347, 55] width 59 height 15
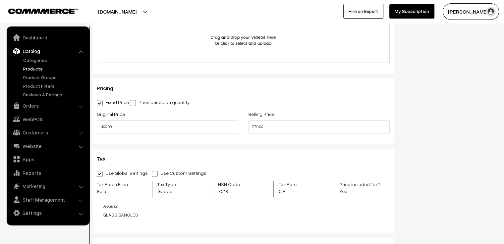
scroll to position [414, 0]
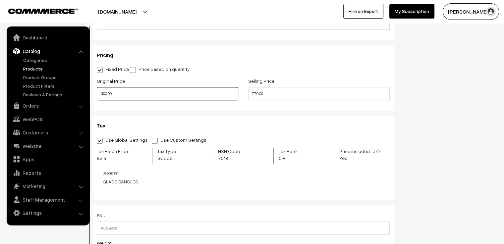
click at [124, 95] on input "1100.00" at bounding box center [167, 93] width 141 height 13
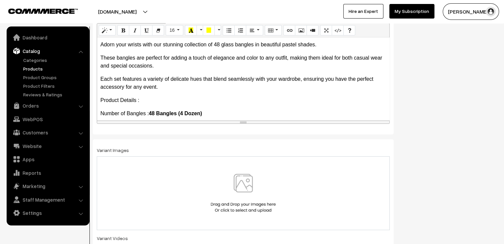
scroll to position [0, 0]
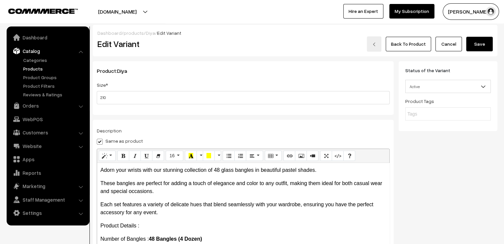
click at [452, 47] on link "Cancel" at bounding box center [448, 44] width 27 height 15
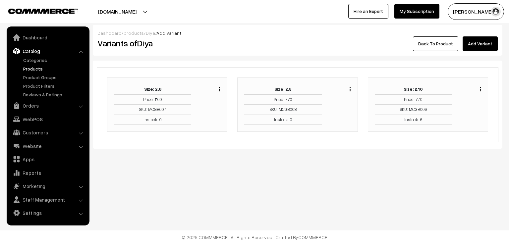
click at [452, 46] on link "Back To Product" at bounding box center [435, 43] width 45 height 15
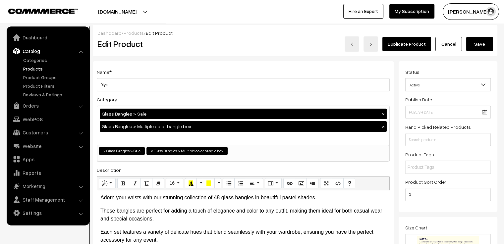
click at [449, 43] on link "Cancel" at bounding box center [448, 44] width 27 height 15
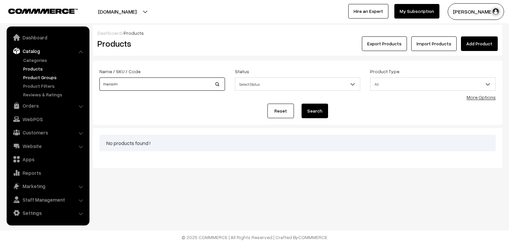
drag, startPoint x: 148, startPoint y: 86, endPoint x: 69, endPoint y: 79, distance: 79.5
click at [69, 79] on body "Thank you for showing interest. Our team will call you shortly. Close [DOMAIN_N…" at bounding box center [254, 122] width 509 height 244
click at [148, 97] on div "Name / SKU / Code Status Select Status Active Inactive Select Status Product Ty…" at bounding box center [297, 82] width 406 height 30
click at [31, 68] on link "Products" at bounding box center [55, 68] width 66 height 7
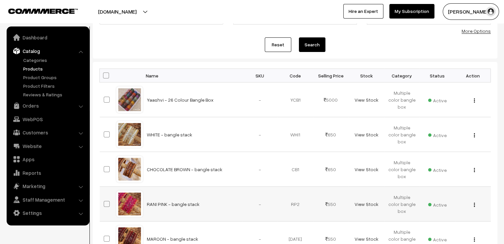
scroll to position [99, 0]
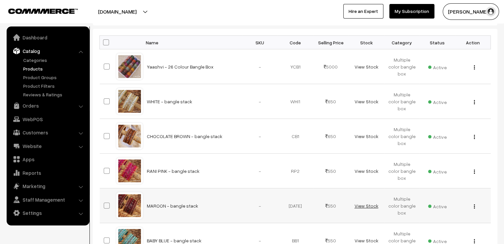
click at [365, 204] on link "View Stock" at bounding box center [366, 206] width 24 height 6
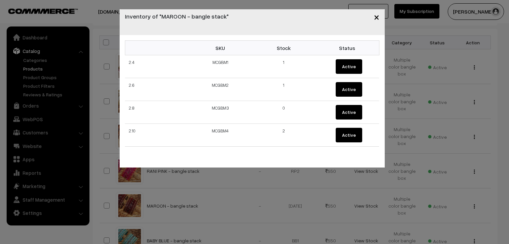
click at [365, 189] on div "× Inventory of "MAROON - bangle stack" SKU Stock Status 2.4 MCGBM1 1 Active 2.6…" at bounding box center [254, 122] width 509 height 244
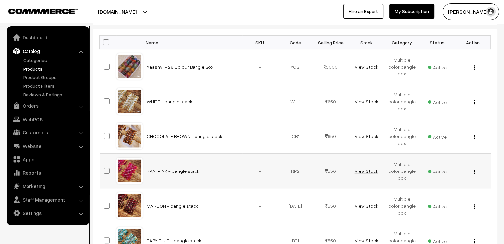
click at [370, 170] on link "View Stock" at bounding box center [366, 171] width 24 height 6
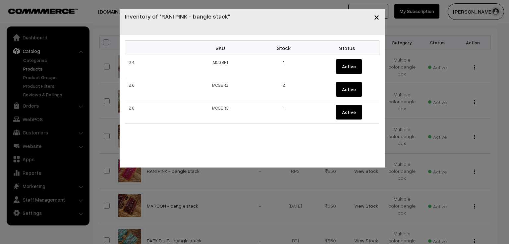
click at [370, 179] on div "× Inventory of "RANI PINK - bangle stack" SKU Stock Status 2.4 MCGBR1 1 Active …" at bounding box center [254, 122] width 509 height 244
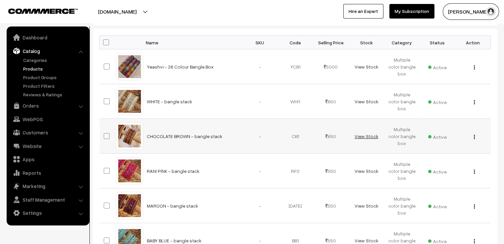
click at [372, 136] on link "View Stock" at bounding box center [366, 137] width 24 height 6
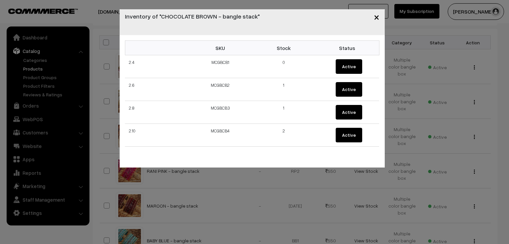
click at [380, 20] on button "×" at bounding box center [376, 17] width 16 height 21
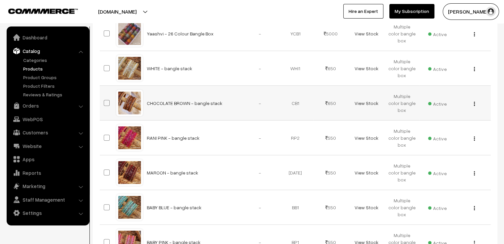
scroll to position [166, 0]
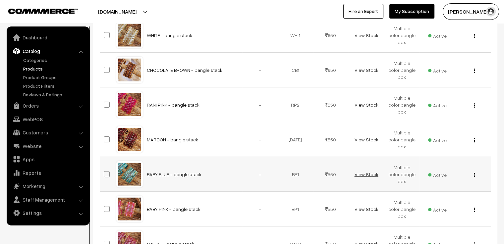
click at [363, 174] on link "View Stock" at bounding box center [366, 175] width 24 height 6
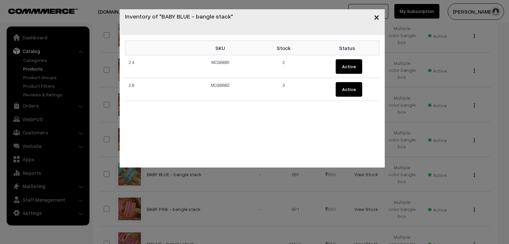
click at [374, 17] on span "×" at bounding box center [377, 17] width 6 height 12
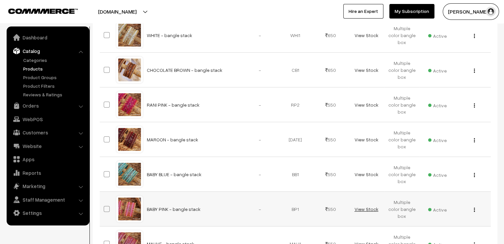
click at [367, 208] on link "View Stock" at bounding box center [366, 209] width 24 height 6
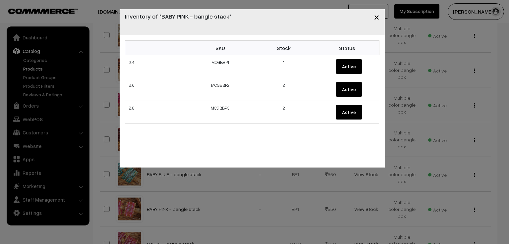
click at [374, 18] on span "×" at bounding box center [377, 17] width 6 height 12
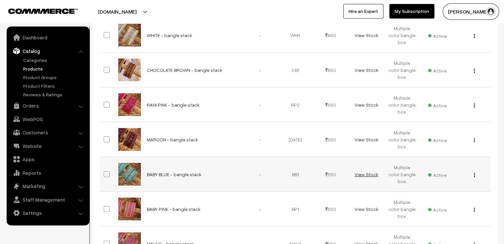
click at [361, 174] on link "View Stock" at bounding box center [366, 175] width 24 height 6
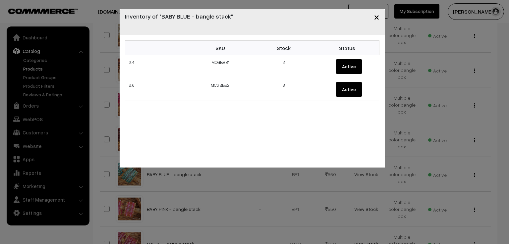
click at [374, 21] on span "×" at bounding box center [377, 17] width 6 height 12
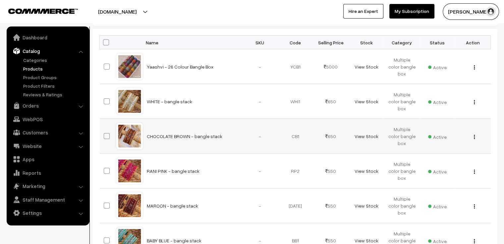
scroll to position [66, 0]
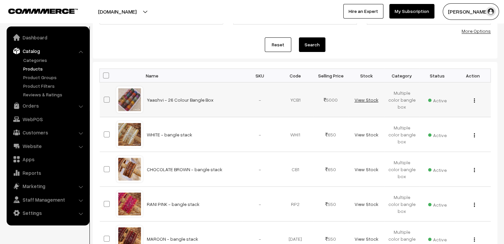
click at [365, 98] on link "View Stock" at bounding box center [366, 100] width 24 height 6
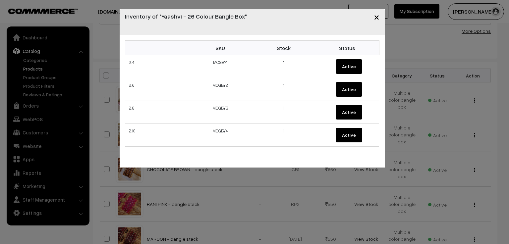
click at [376, 19] on span "×" at bounding box center [377, 17] width 6 height 12
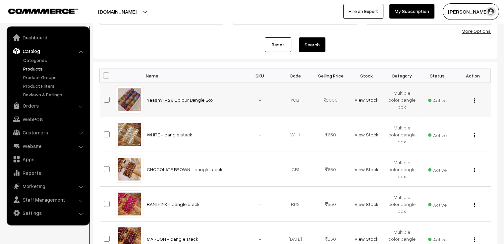
click at [164, 98] on link "Yaashvi - 26 Colour Bangle Box" at bounding box center [180, 100] width 67 height 6
